Goal: Find contact information: Find contact information

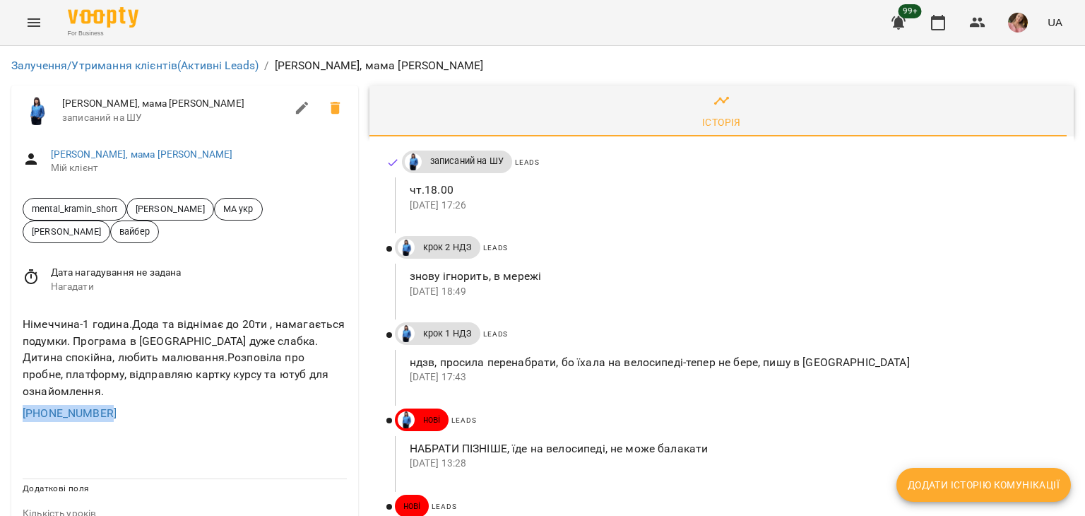
drag, startPoint x: 128, startPoint y: 413, endPoint x: 0, endPoint y: 408, distance: 128.0
copy link "+380983849131"
